Goal: Task Accomplishment & Management: Use online tool/utility

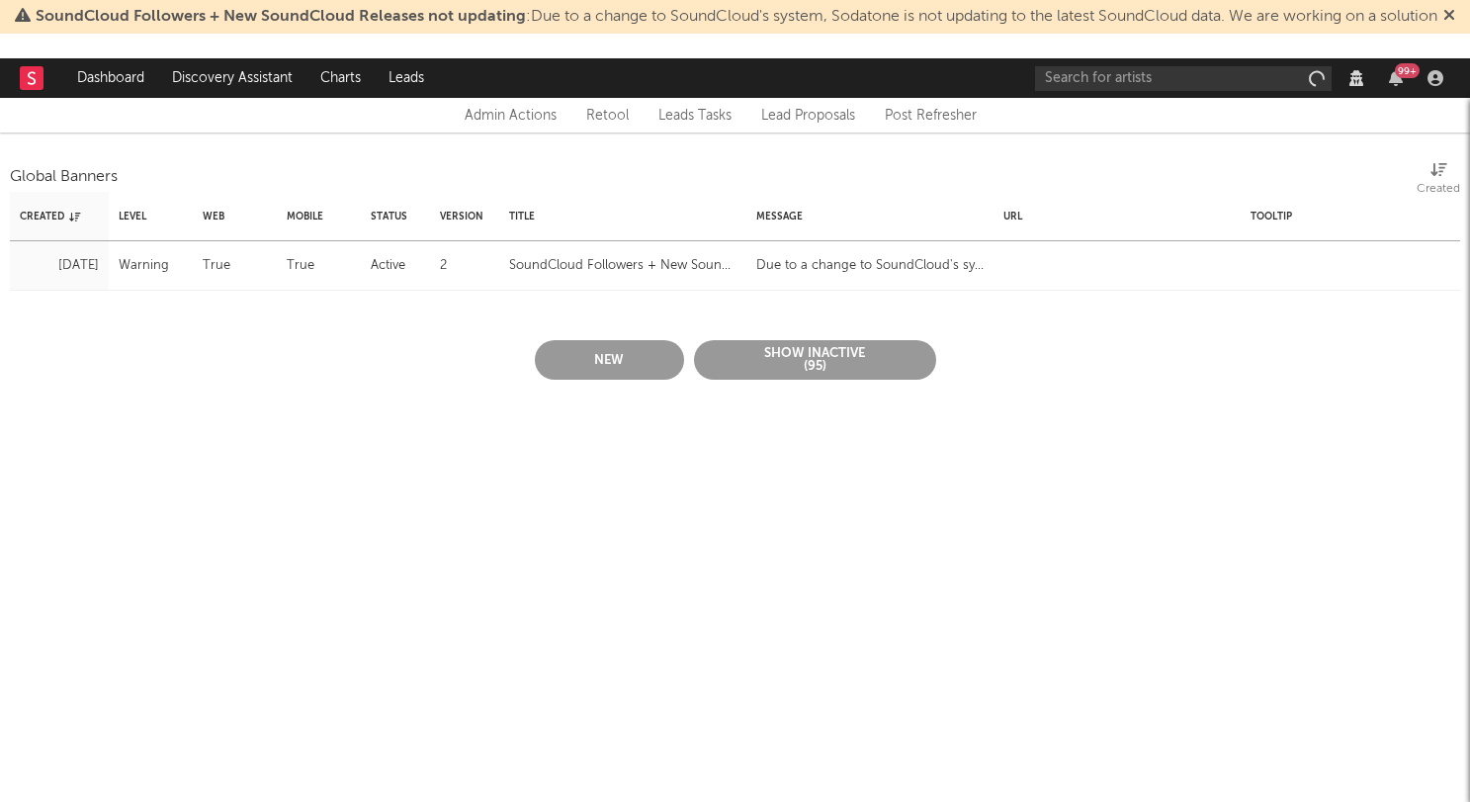
click at [596, 348] on button "New" at bounding box center [609, 360] width 149 height 40
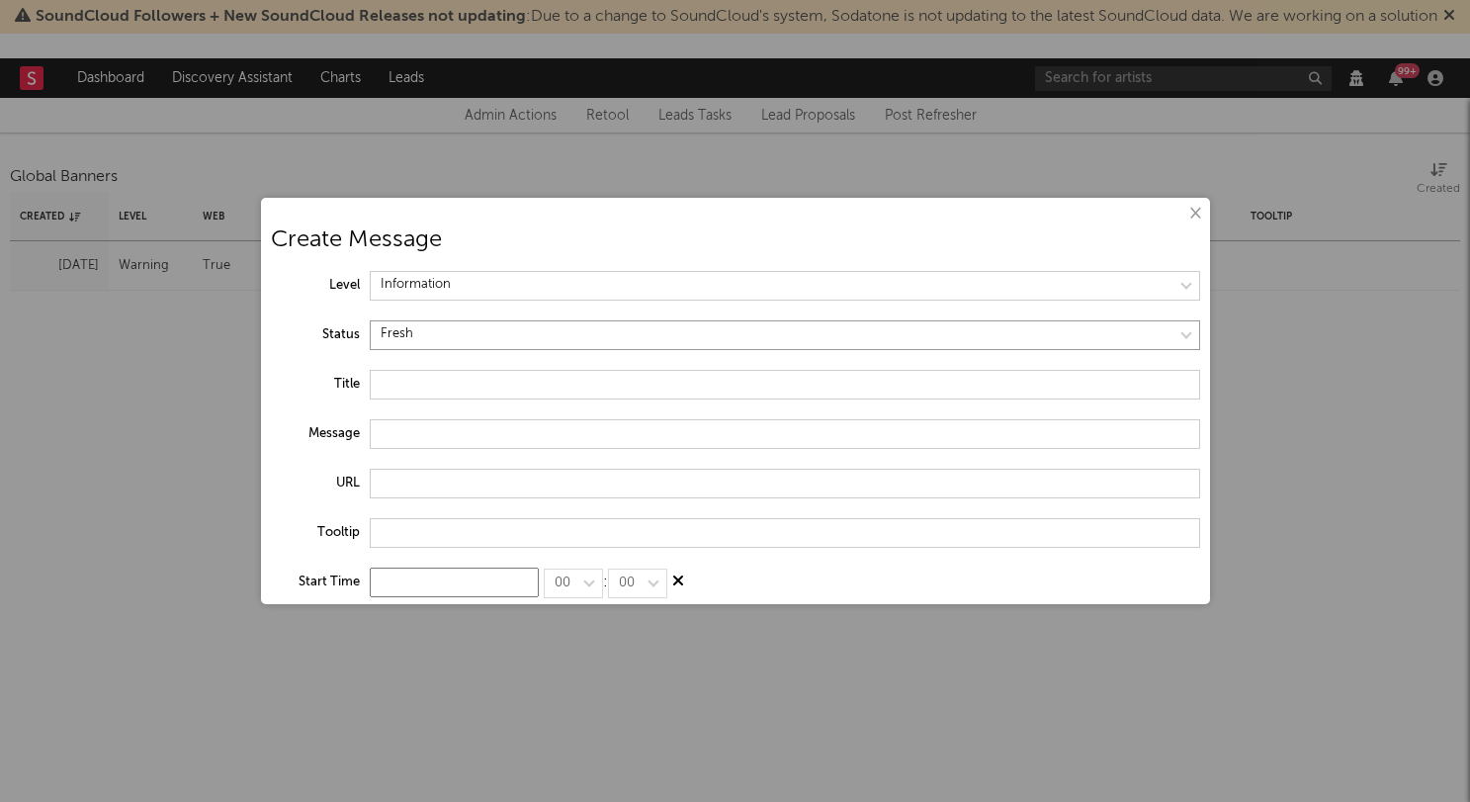
click at [471, 331] on select at bounding box center [785, 335] width 830 height 30
click at [370, 320] on select at bounding box center [785, 335] width 830 height 30
select select "active"
click at [452, 291] on select at bounding box center [785, 286] width 830 height 30
click at [370, 271] on select at bounding box center [785, 286] width 830 height 30
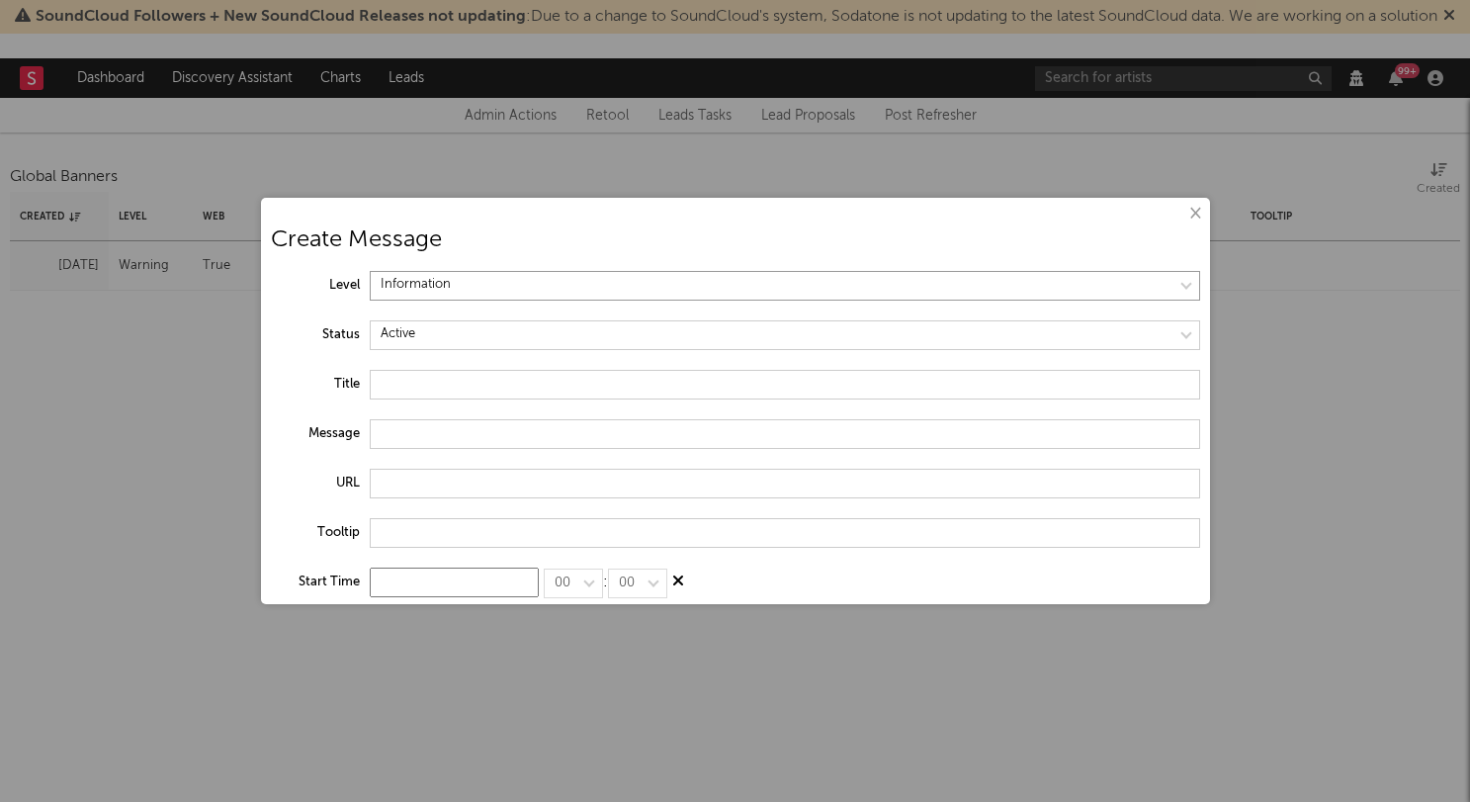
select select "warning"
drag, startPoint x: 421, startPoint y: 382, endPoint x: 433, endPoint y: 381, distance: 11.9
click at [421, 381] on input "text" at bounding box center [785, 385] width 830 height 30
type input "Spotify Charts & Playlists not updating"
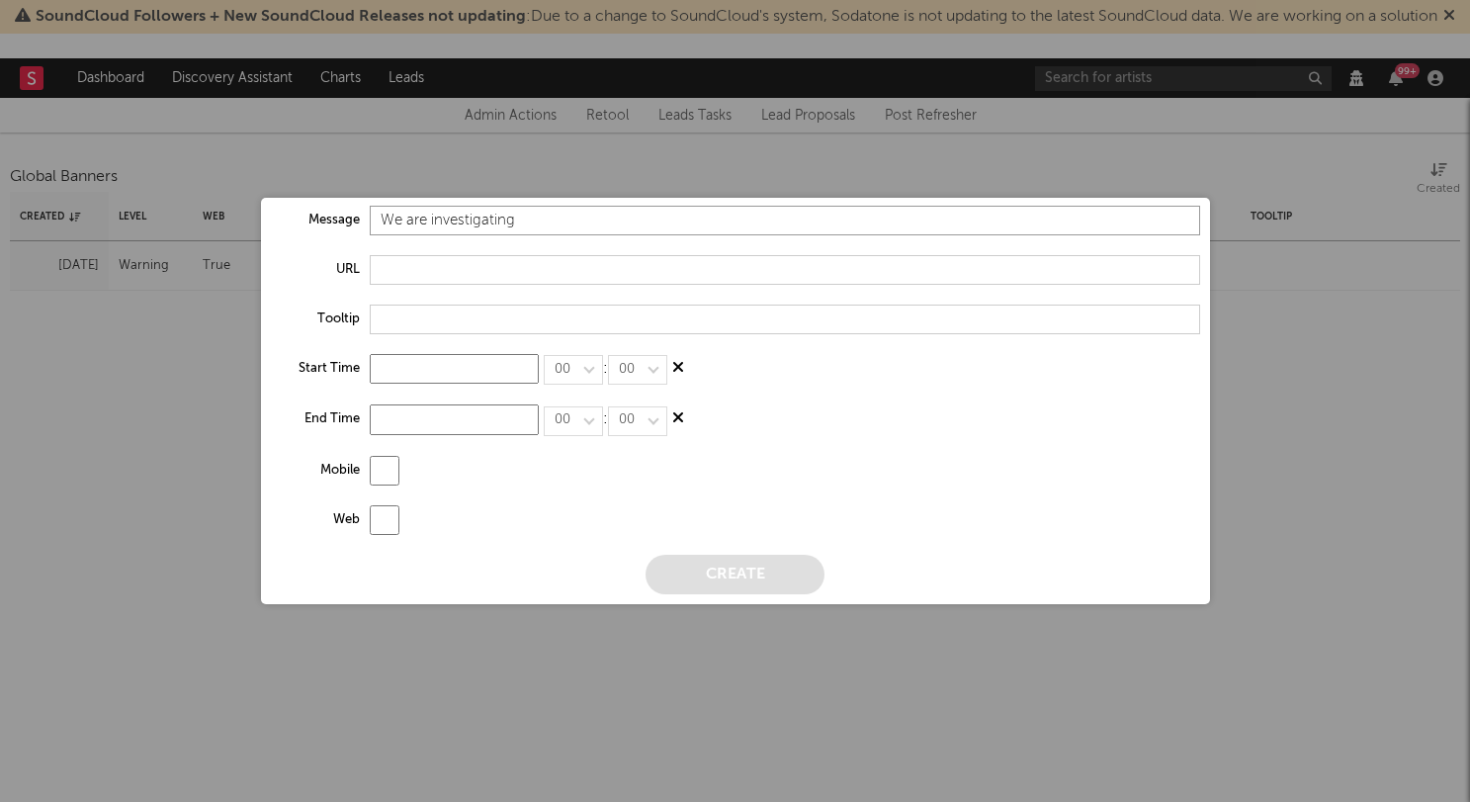
type input "We are investigating"
click at [385, 471] on input "checkbox" at bounding box center [385, 471] width 30 height 30
checkbox input "true"
click at [387, 515] on input "checkbox" at bounding box center [385, 520] width 30 height 30
checkbox input "true"
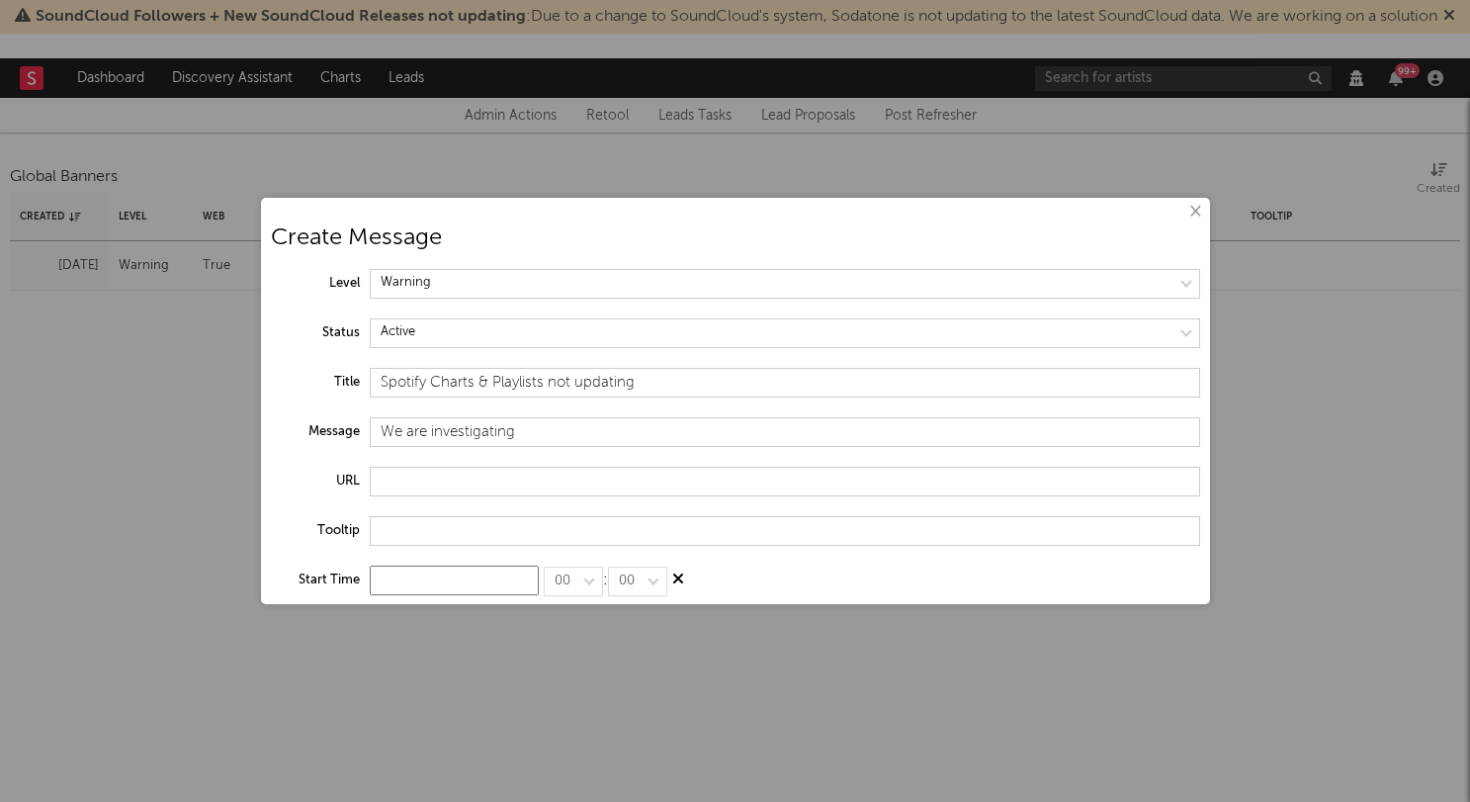
scroll to position [1, 0]
click at [661, 384] on input "Spotify Charts & Playlists not updating" at bounding box center [785, 384] width 830 height 30
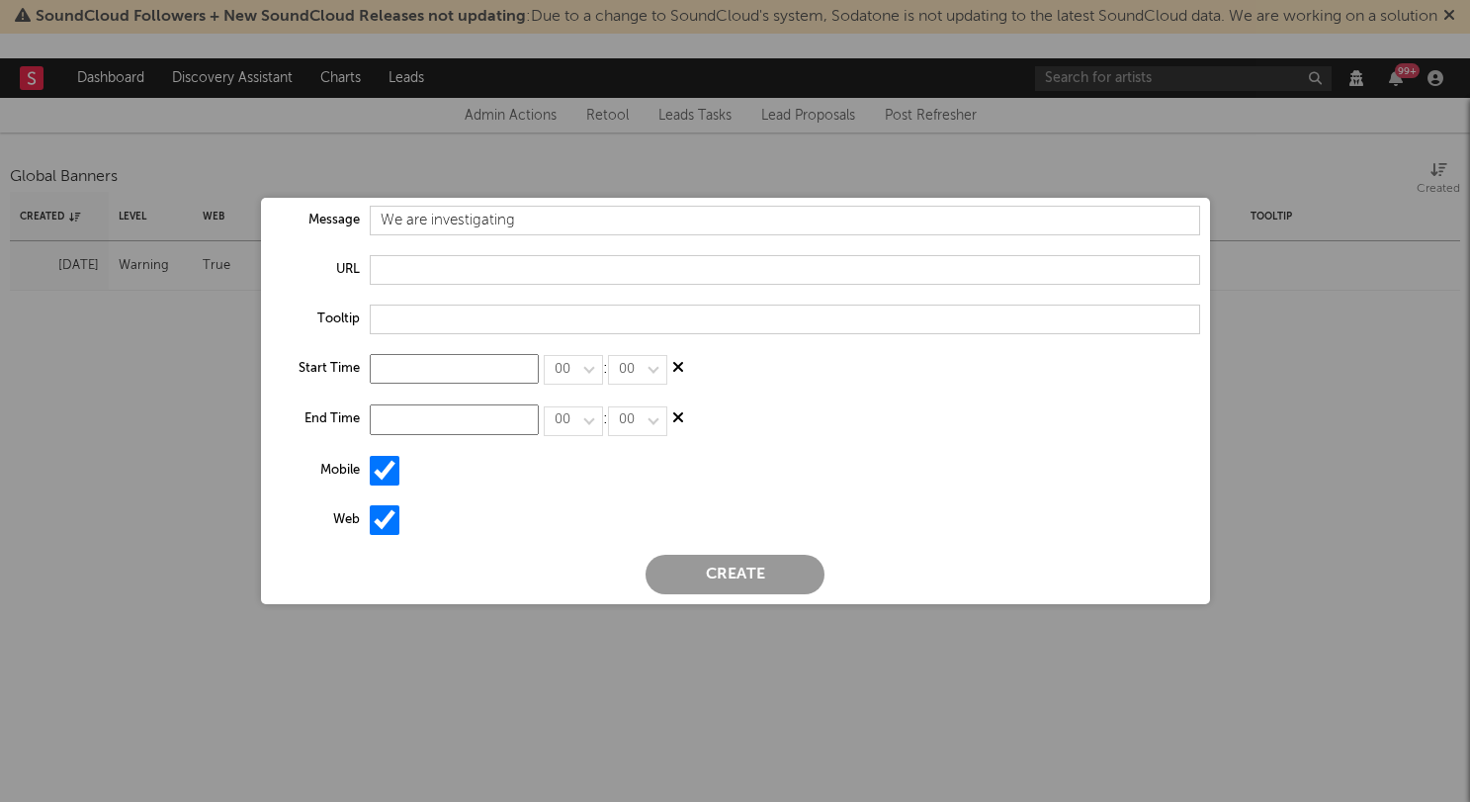
type input "Spotify Charts & Playlists not updating on Sodatone"
click at [749, 564] on button "Create" at bounding box center [734, 575] width 179 height 40
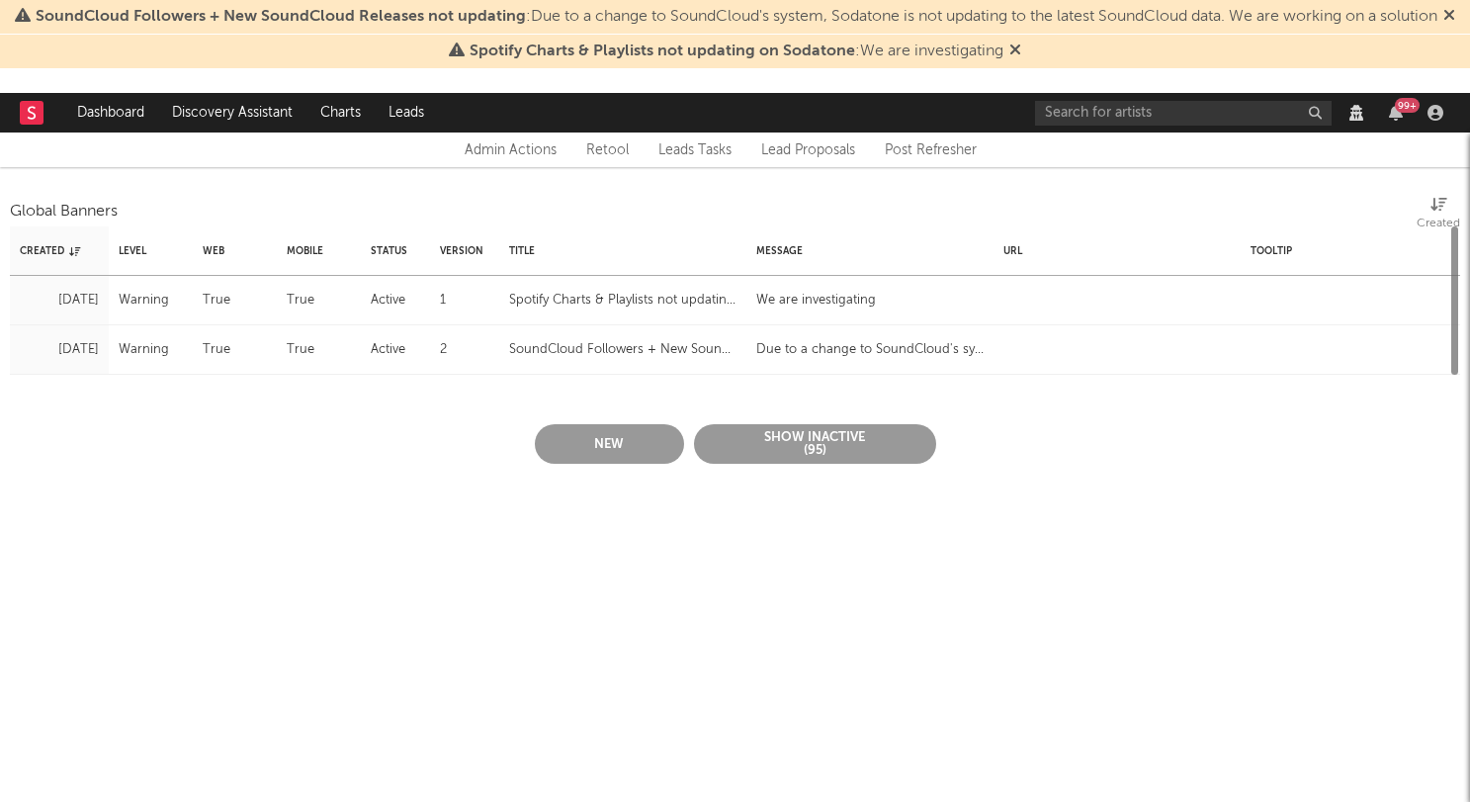
scroll to position [0, 0]
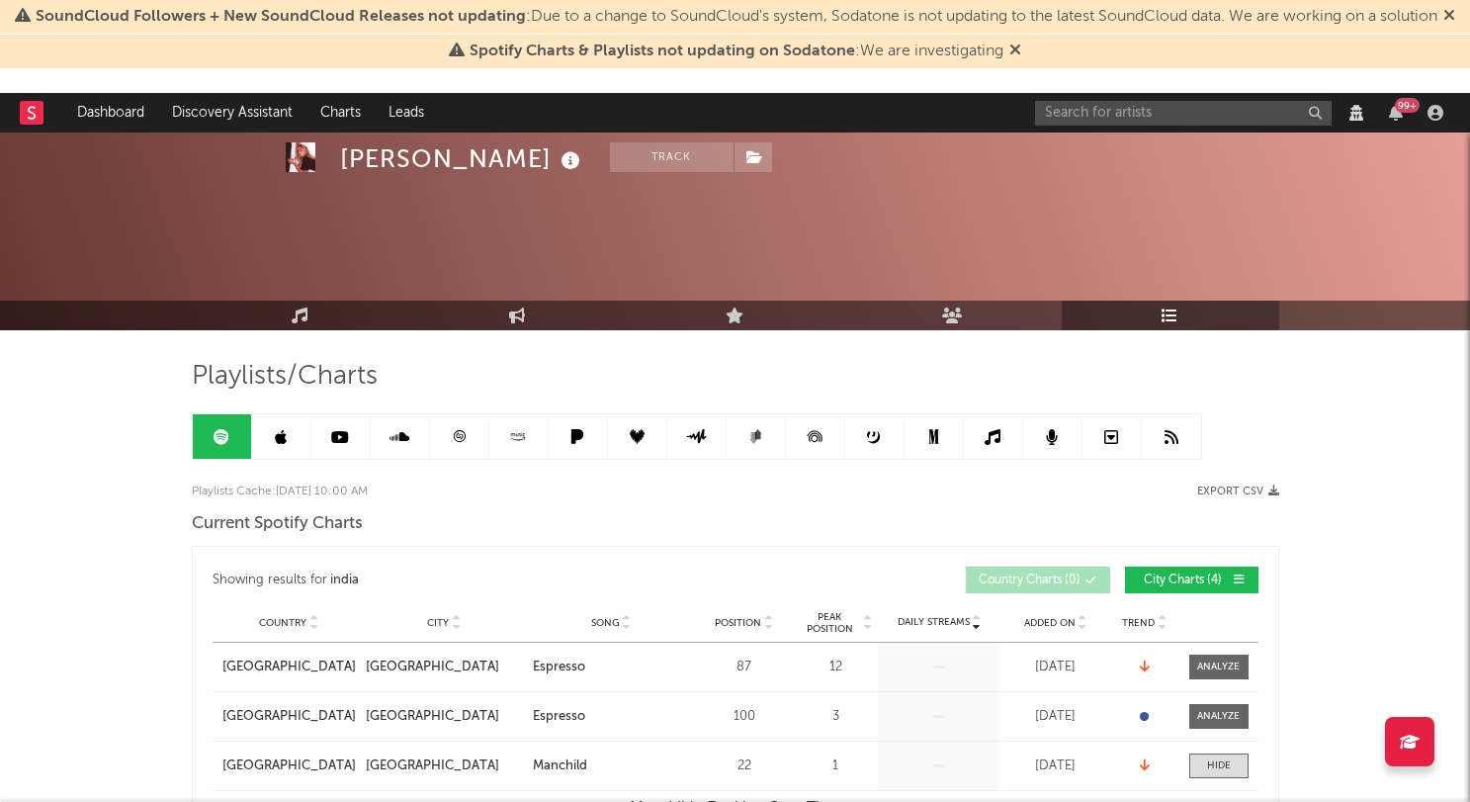
select select "1w"
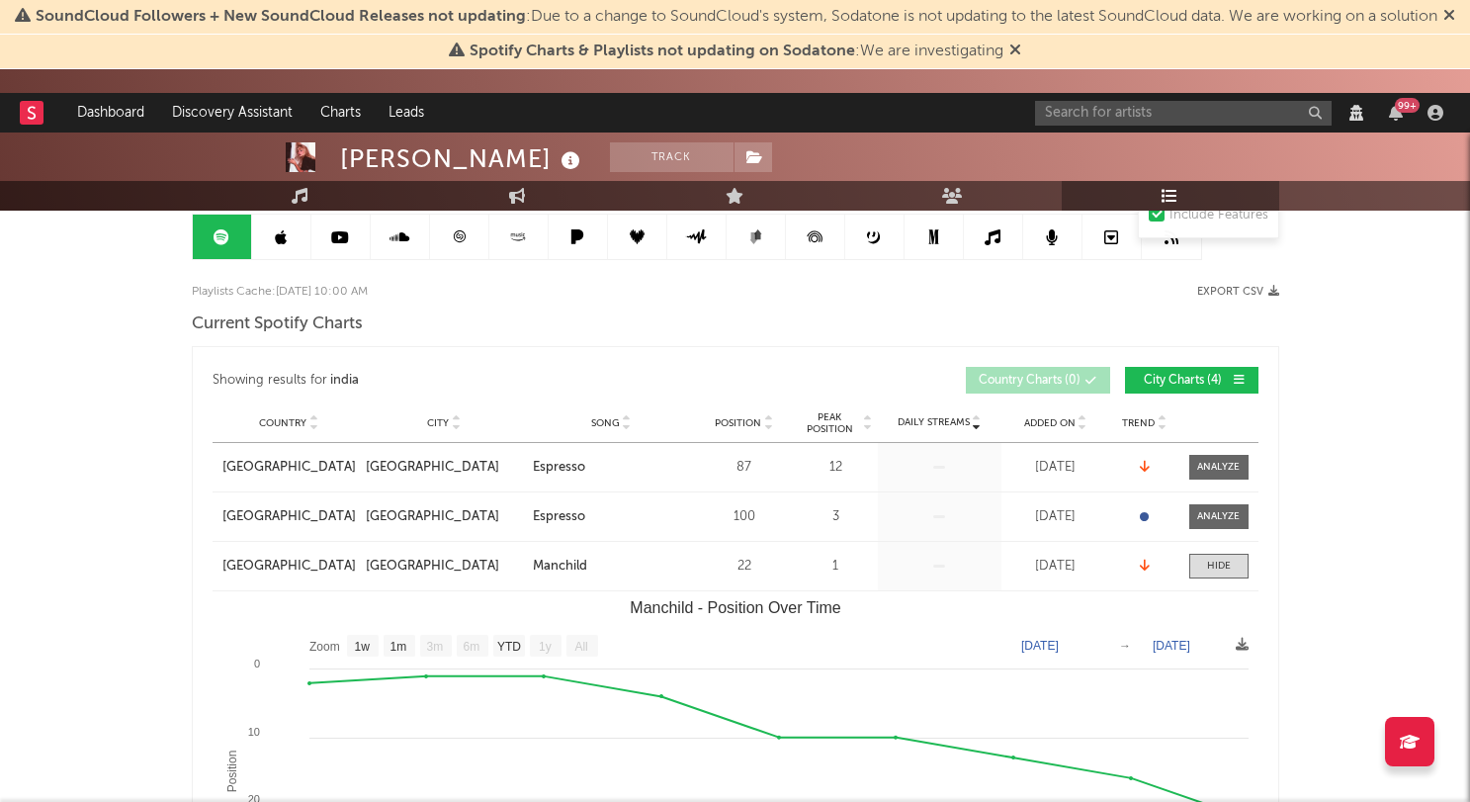
scroll to position [230, 0]
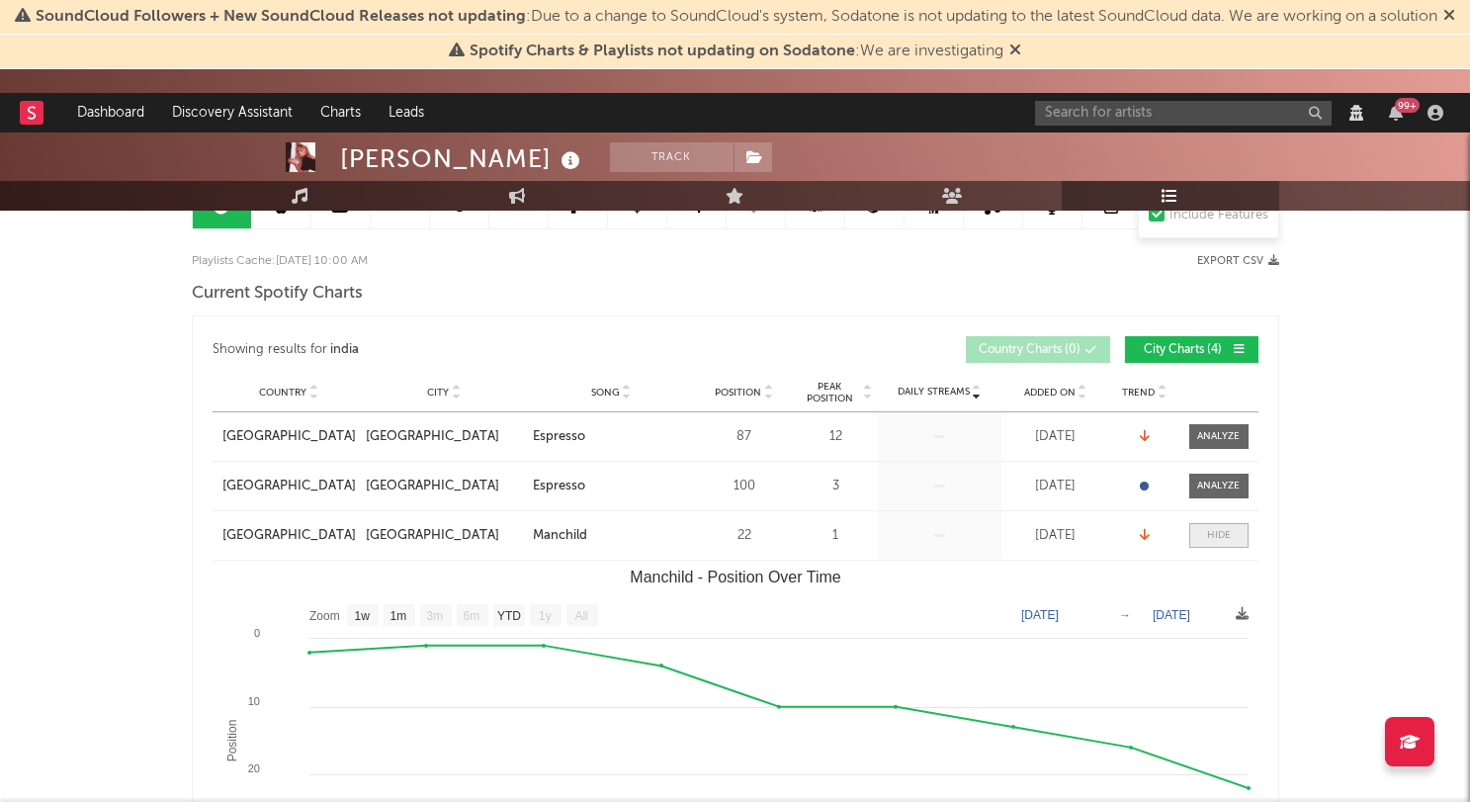
click at [1209, 535] on div at bounding box center [1219, 535] width 24 height 15
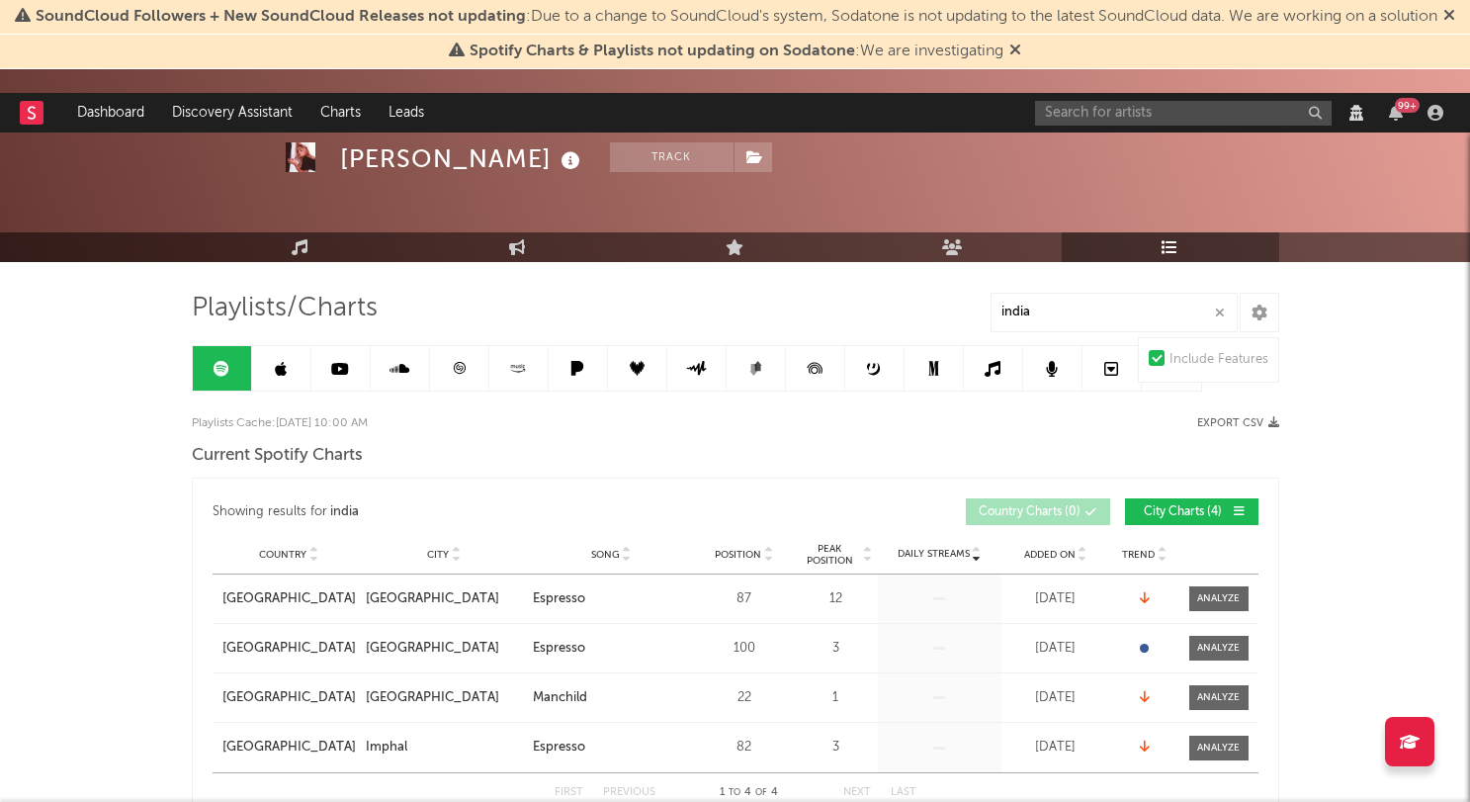
scroll to position [14, 0]
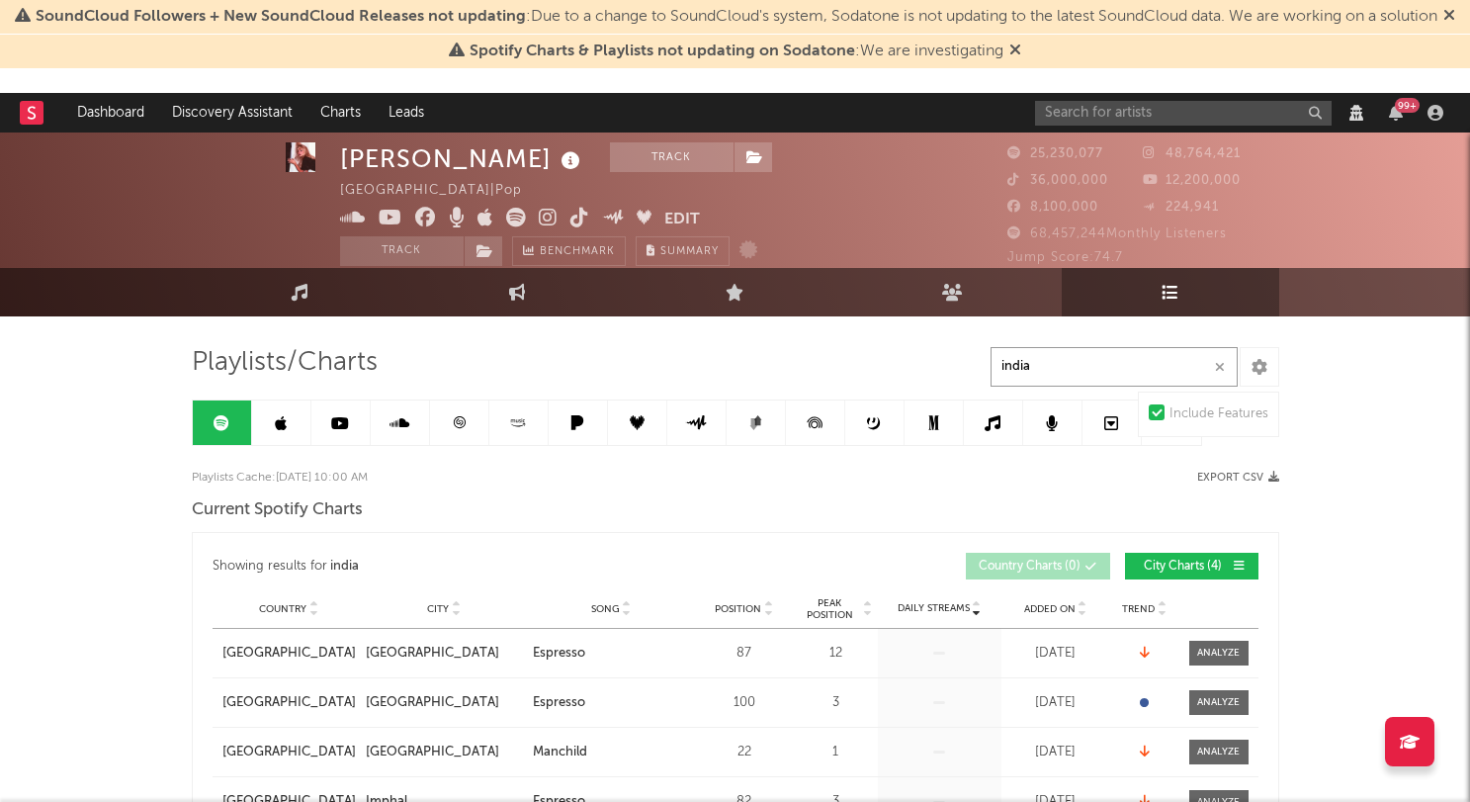
click at [1074, 366] on input "india" at bounding box center [1113, 367] width 247 height 40
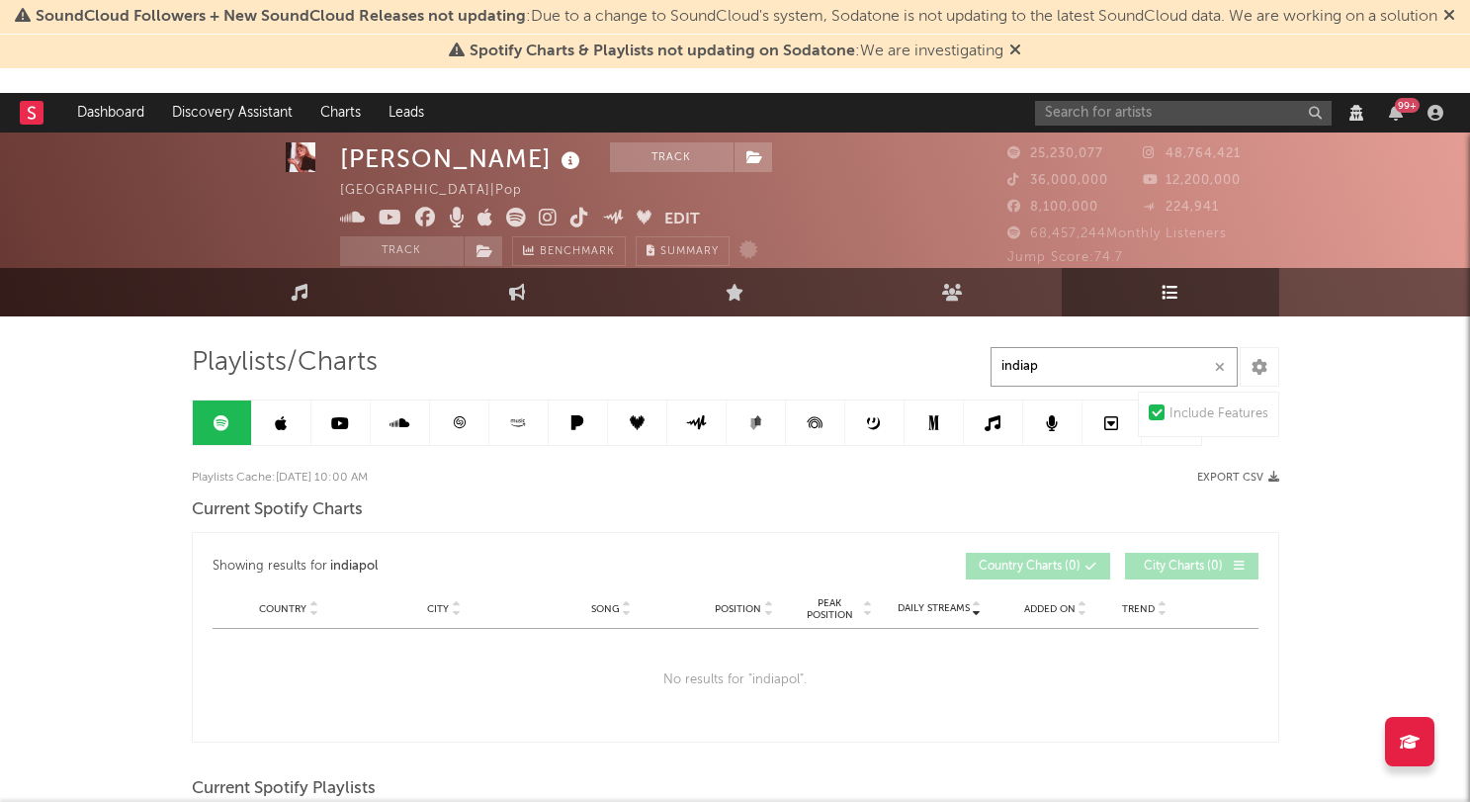
type input "india"
select select "1w"
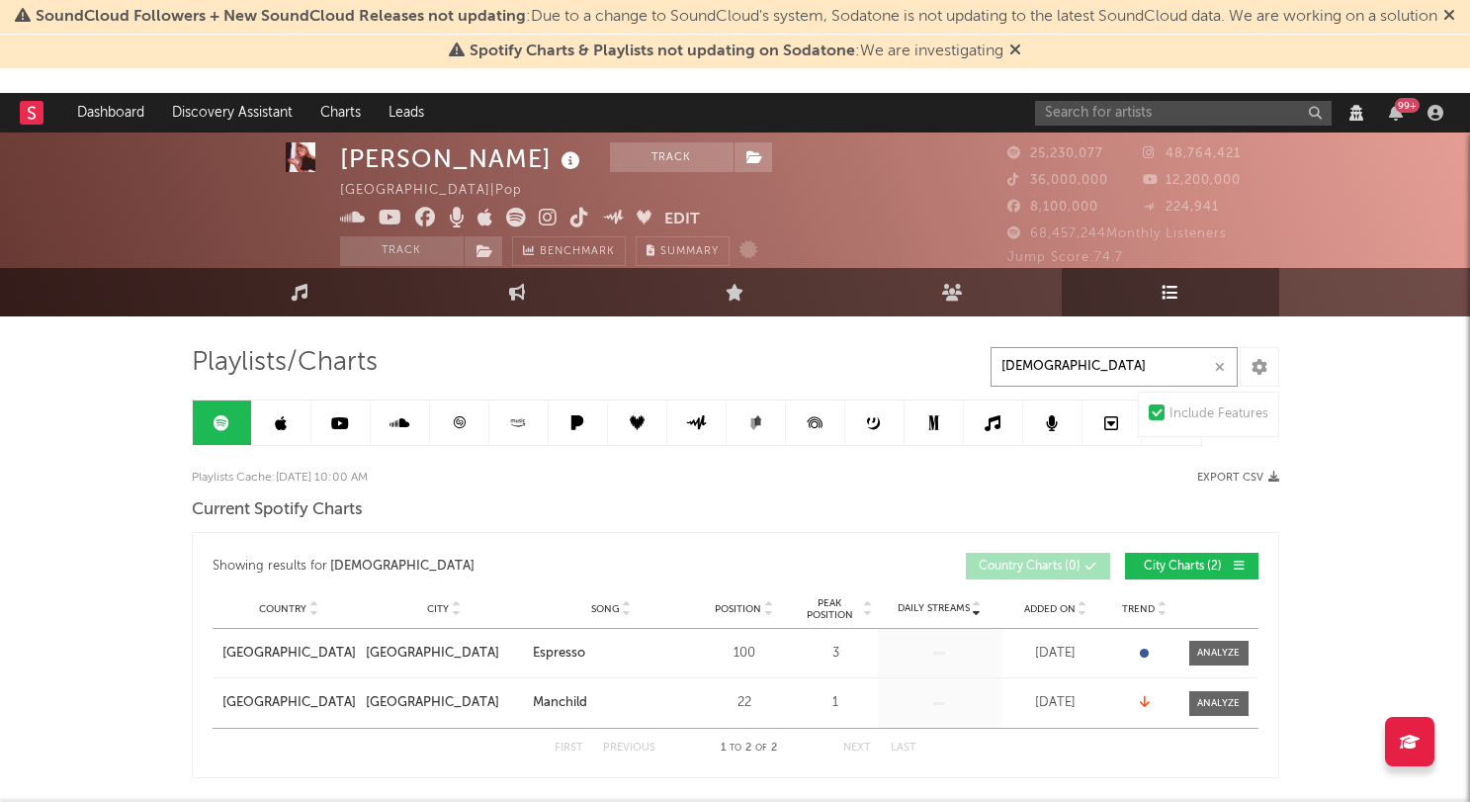
type input "[DEMOGRAPHIC_DATA]"
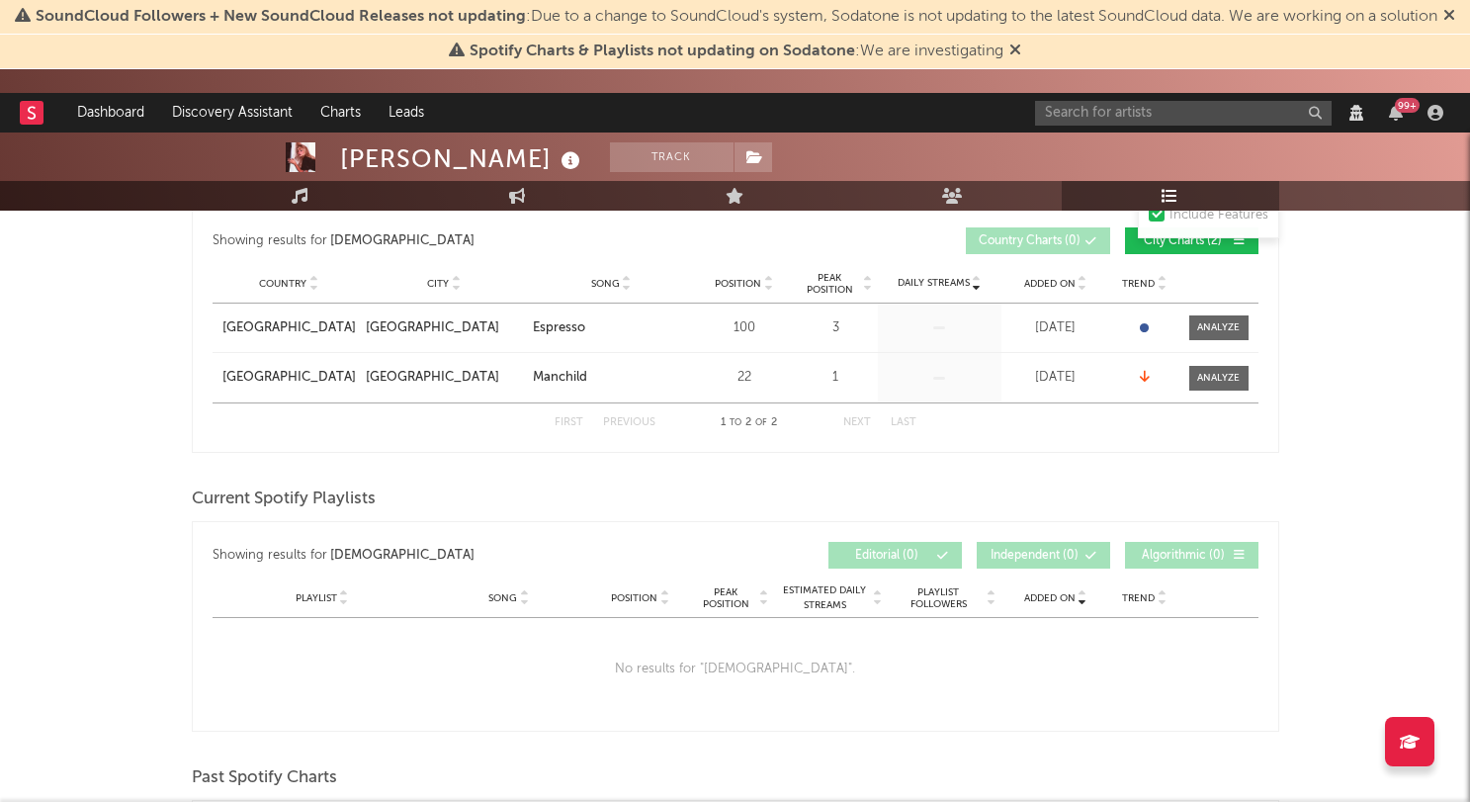
scroll to position [0, 0]
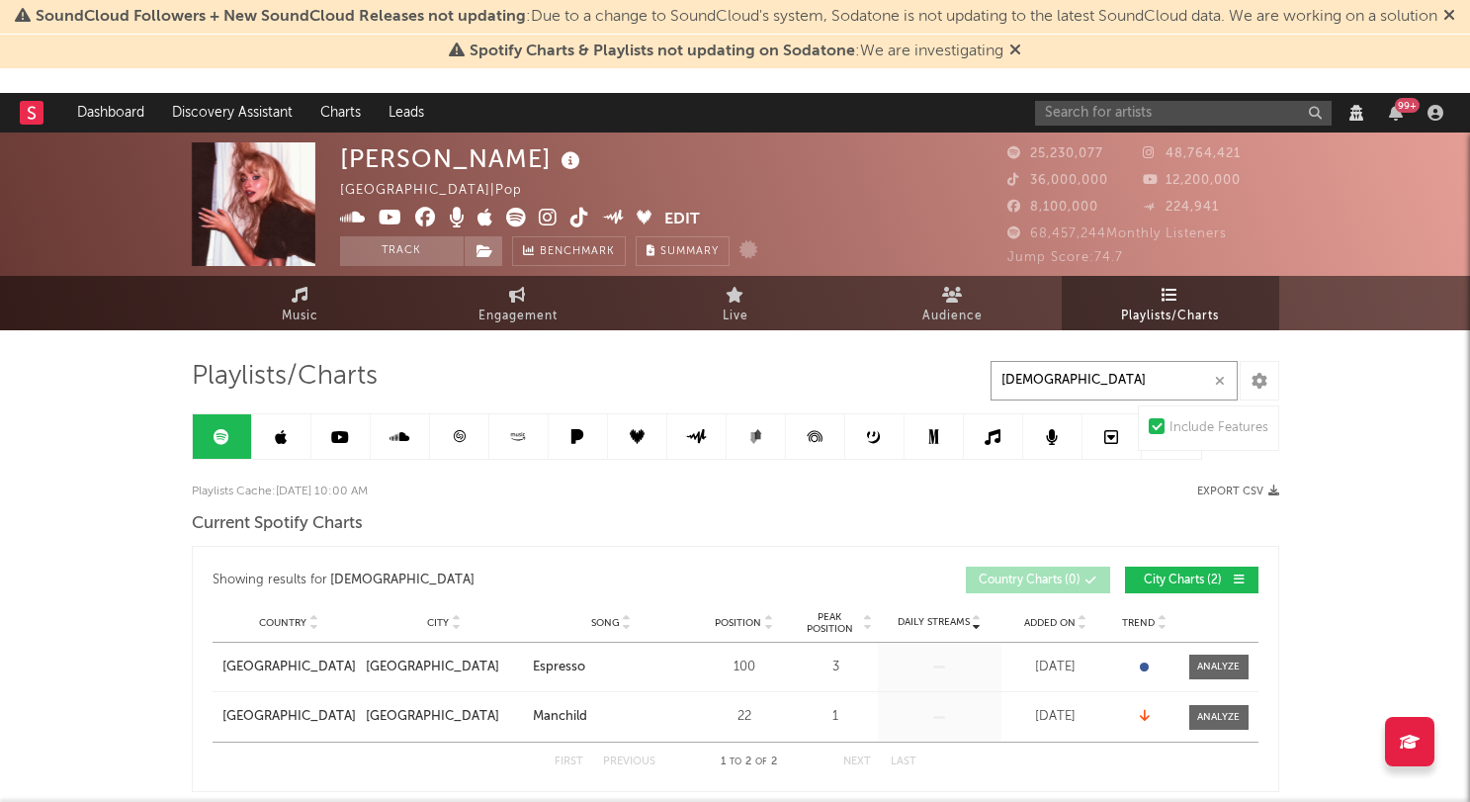
drag, startPoint x: 1215, startPoint y: 379, endPoint x: 707, endPoint y: 418, distance: 509.6
click at [1216, 379] on icon "button" at bounding box center [1220, 381] width 10 height 13
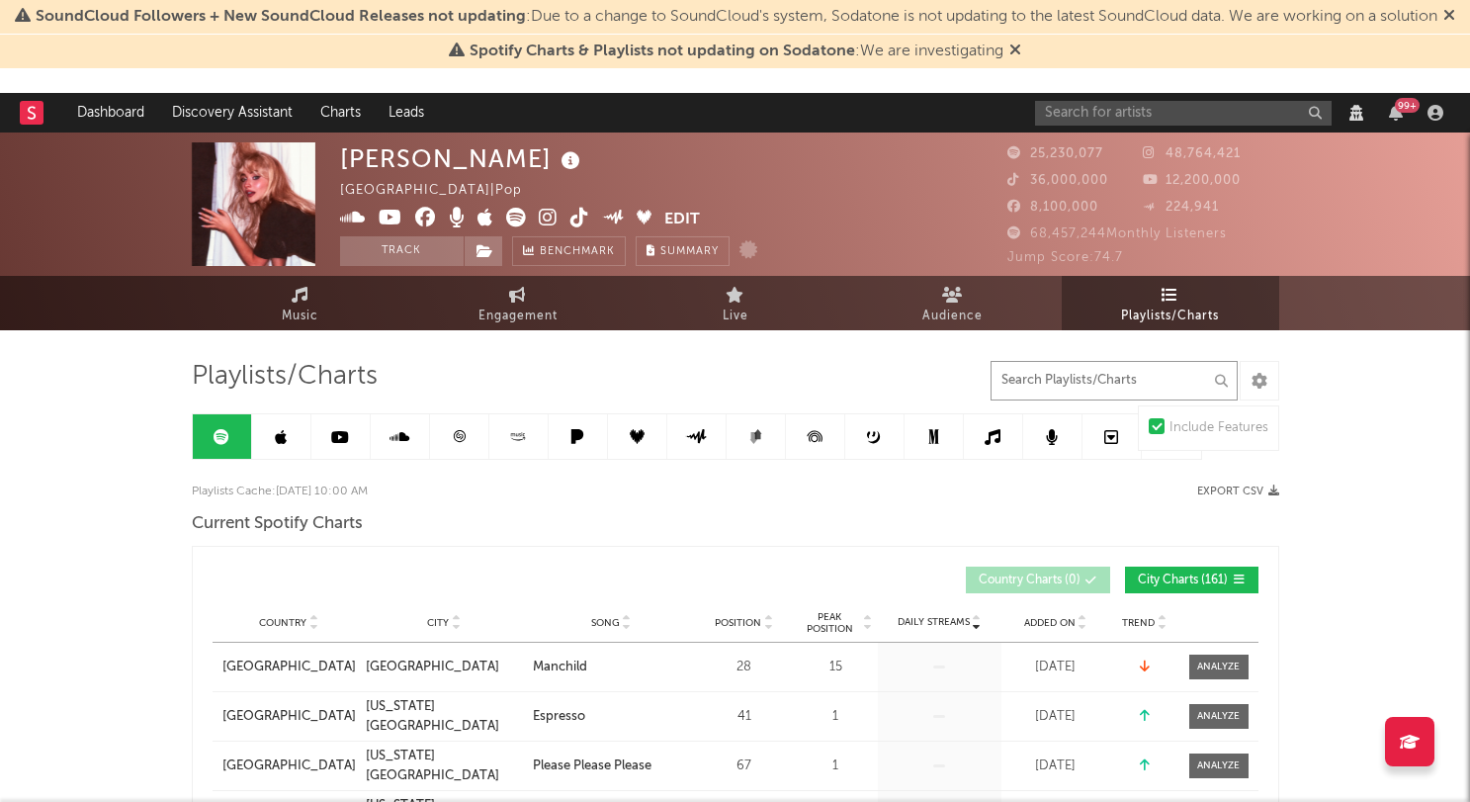
click at [1091, 373] on input "text" at bounding box center [1113, 381] width 247 height 40
type input "[DEMOGRAPHIC_DATA]"
select select "1w"
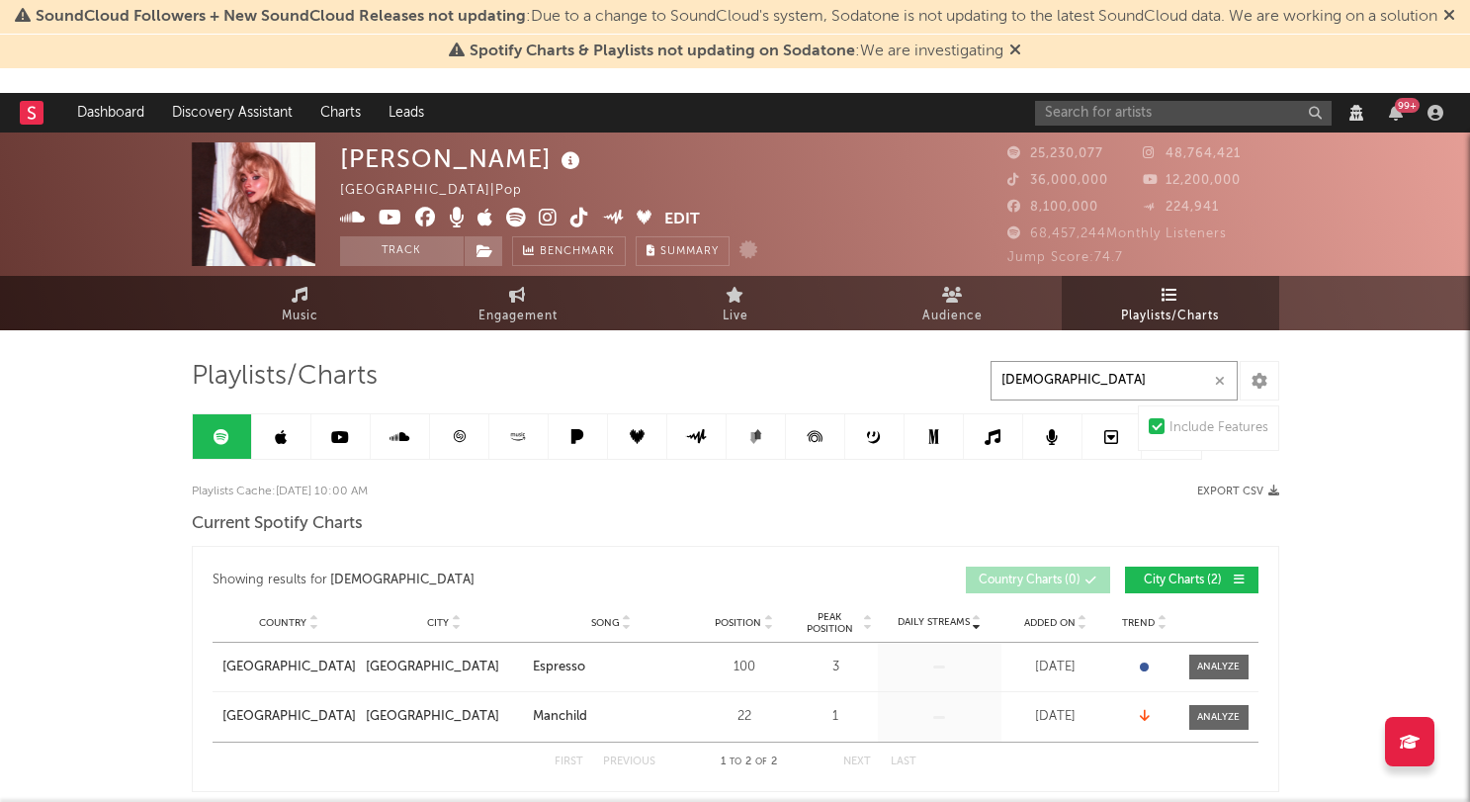
type input "[DEMOGRAPHIC_DATA]"
click at [1209, 581] on span "City Charts ( 2 )" at bounding box center [1183, 580] width 91 height 12
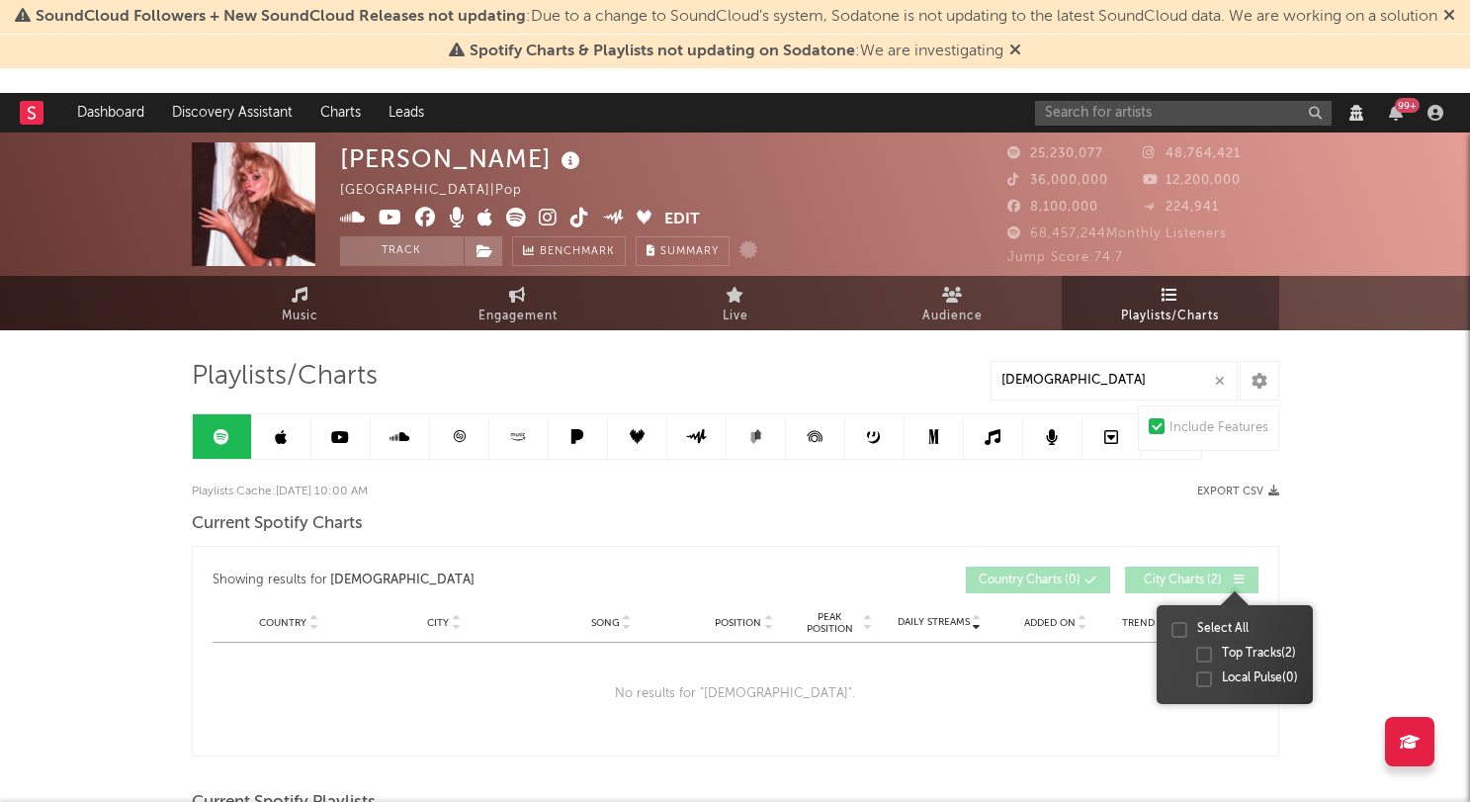
click at [1232, 581] on div at bounding box center [1237, 579] width 17 height 12
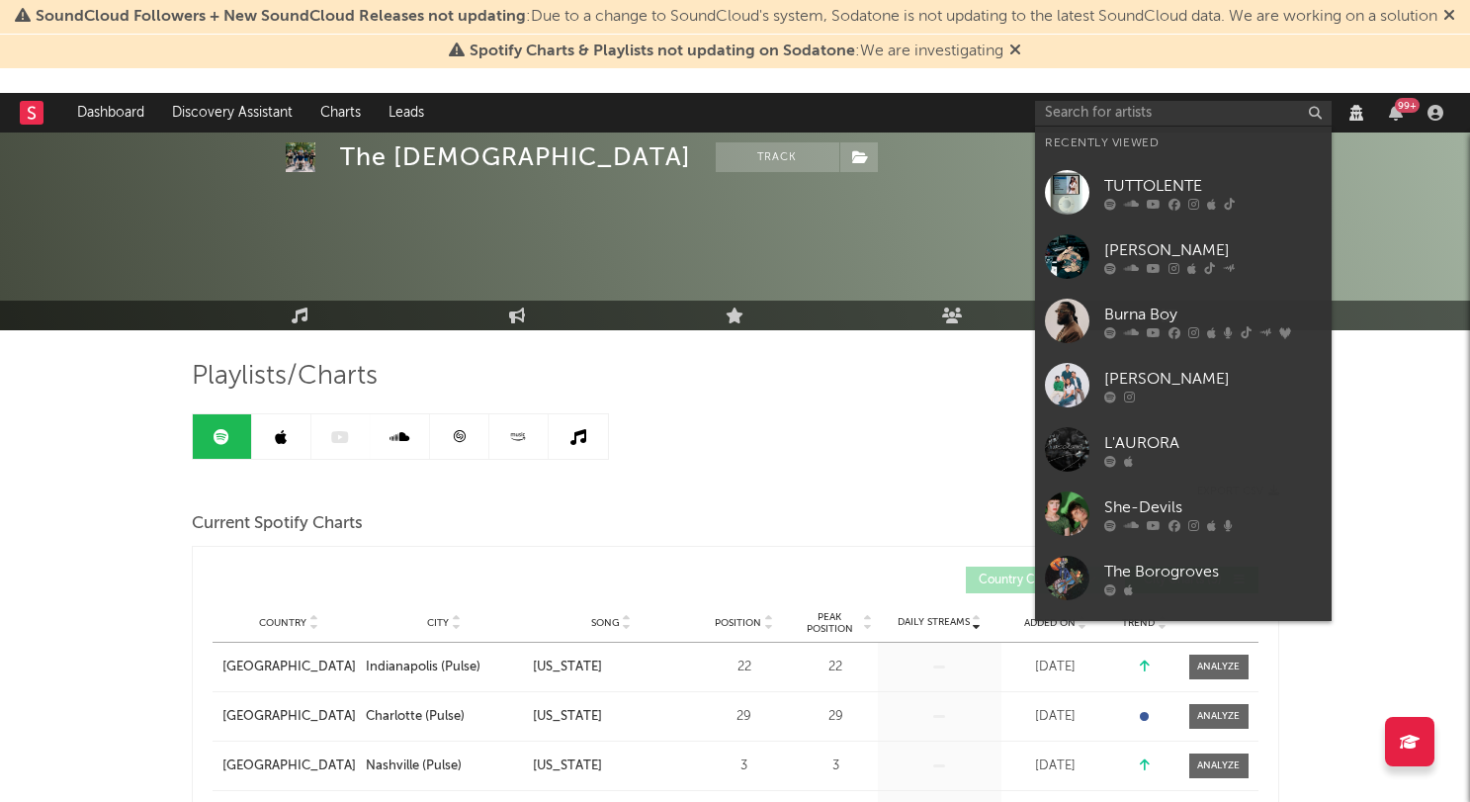
select select "1w"
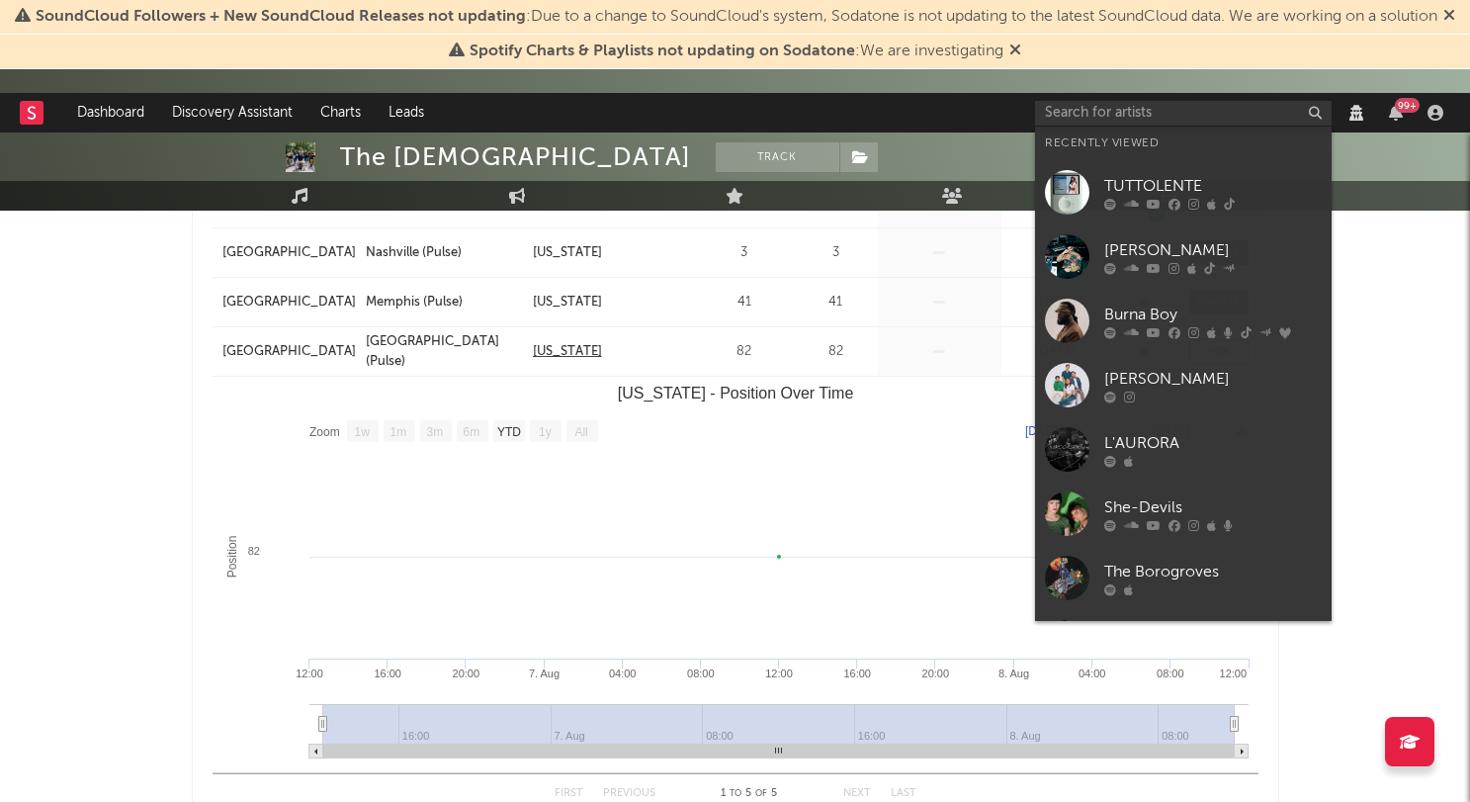
scroll to position [513, 0]
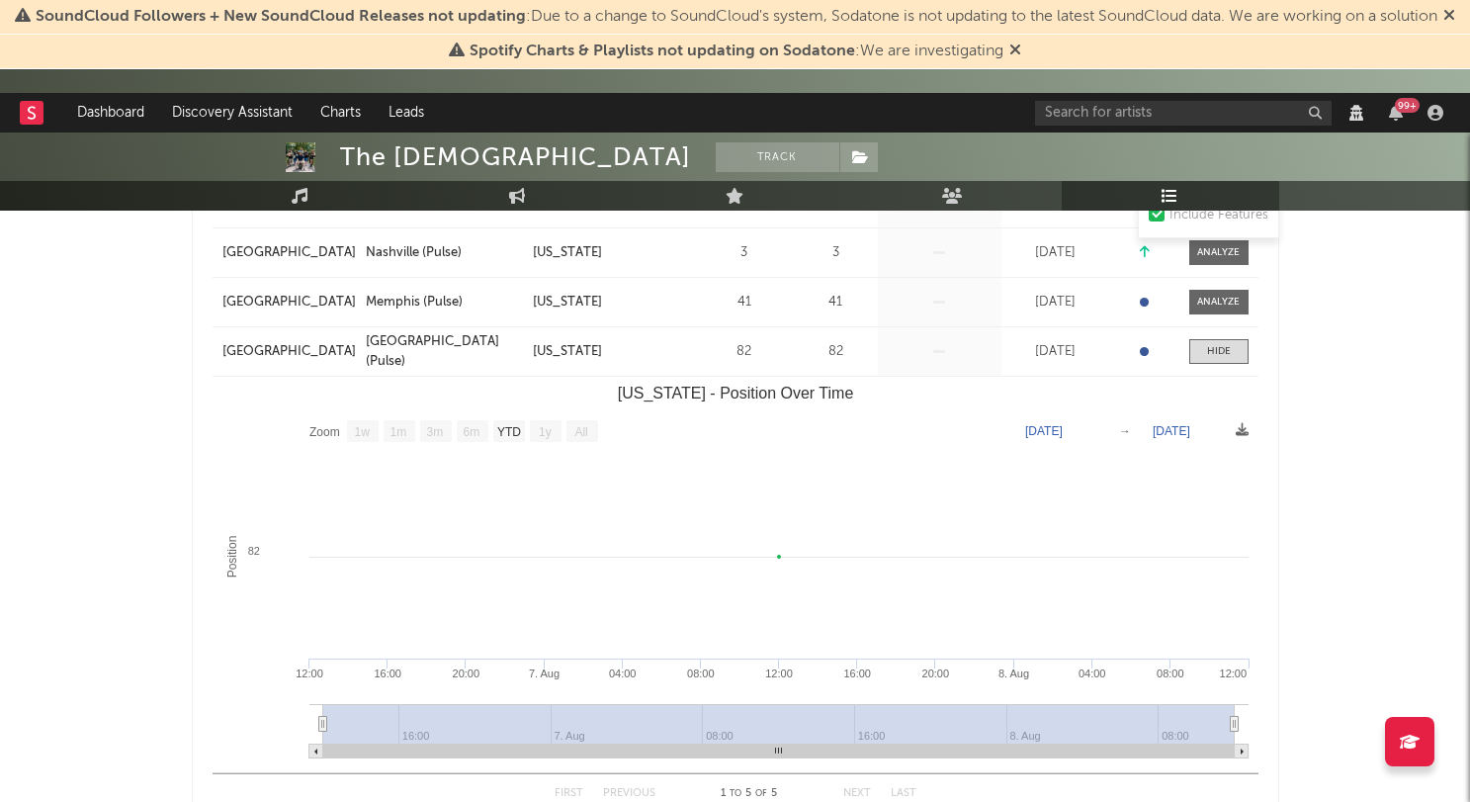
drag, startPoint x: 119, startPoint y: 338, endPoint x: 166, endPoint y: 329, distance: 48.3
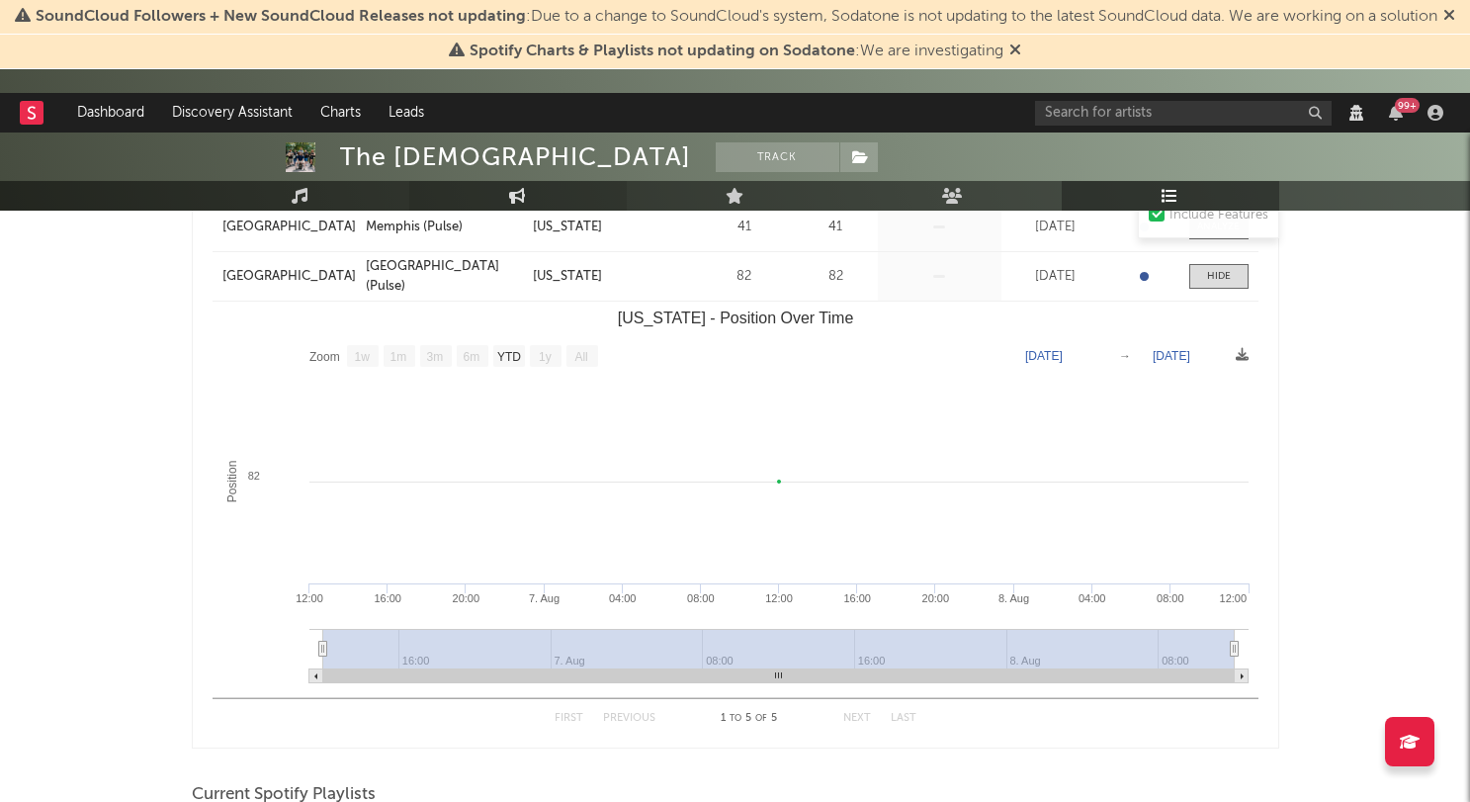
scroll to position [0, 0]
